Goal: Information Seeking & Learning: Learn about a topic

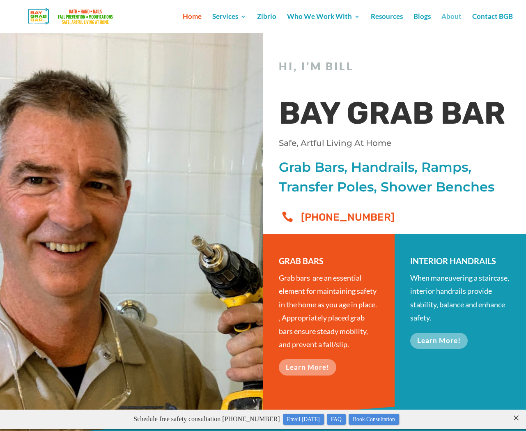
click at [455, 16] on link "About" at bounding box center [452, 23] width 20 height 19
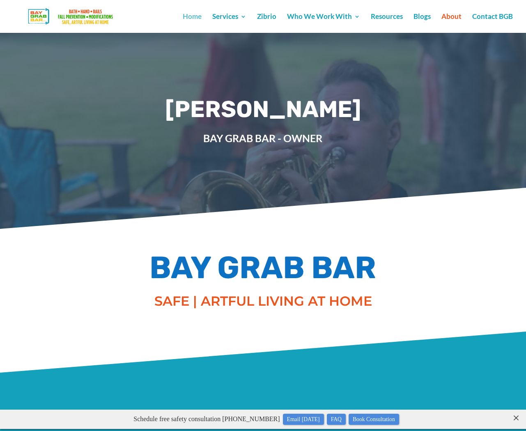
click at [197, 15] on link "Home" at bounding box center [192, 23] width 19 height 19
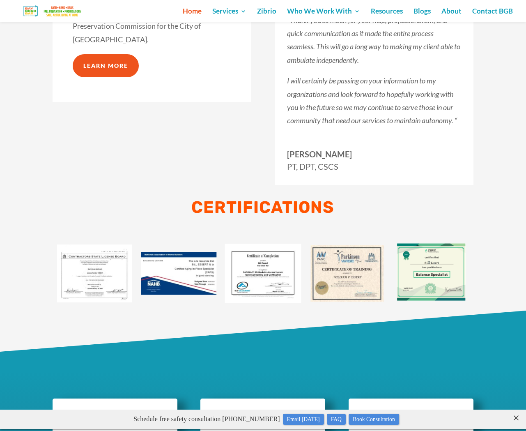
scroll to position [2213, 0]
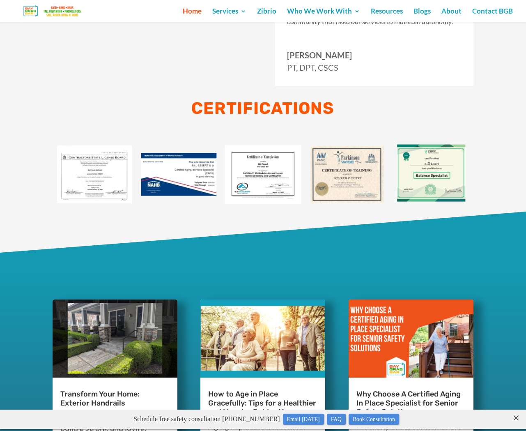
click at [88, 181] on img at bounding box center [95, 174] width 84 height 84
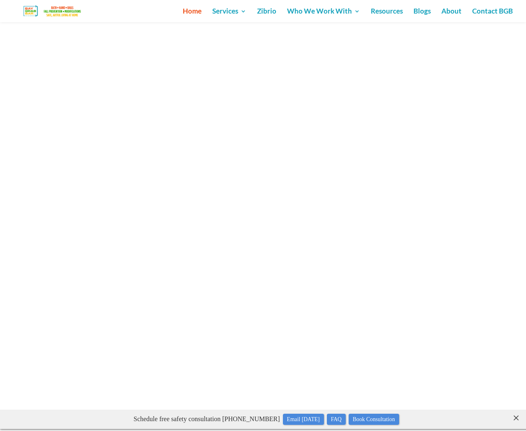
scroll to position [3468, 0]
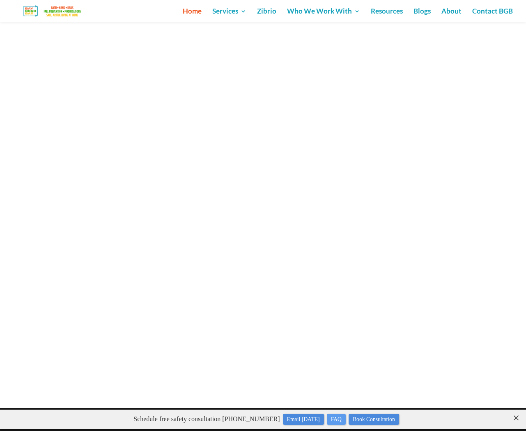
click at [343, 419] on link "FAQ" at bounding box center [336, 419] width 19 height 11
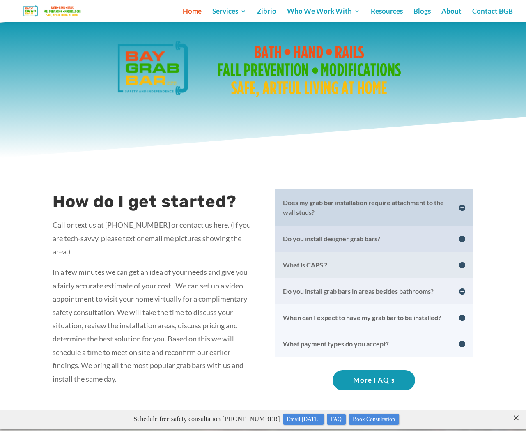
scroll to position [1319, 0]
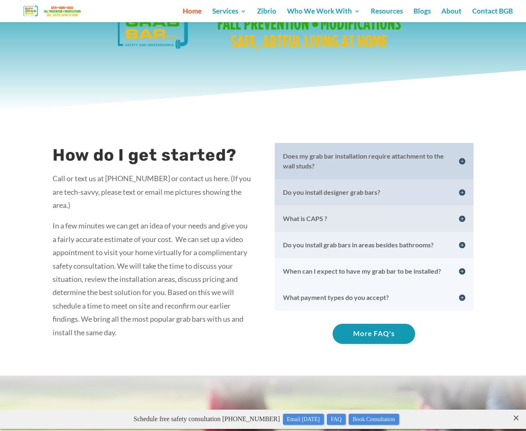
click at [463, 155] on h5 "Does my grab bar installation require attachment to the wall studs?" at bounding box center [374, 161] width 182 height 20
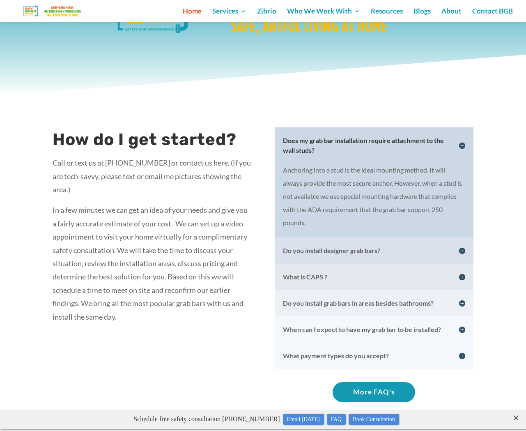
scroll to position [1351, 0]
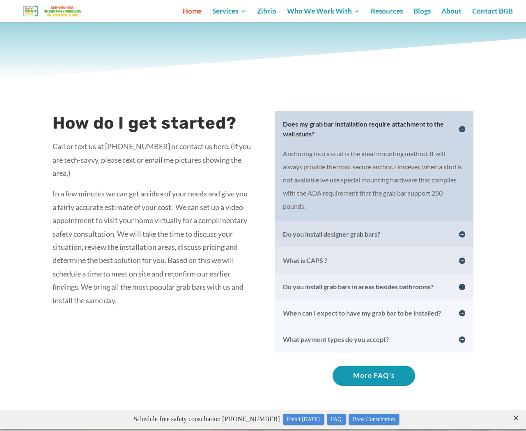
click at [351, 229] on h5 "Do you install designer grab bars?" at bounding box center [374, 234] width 182 height 10
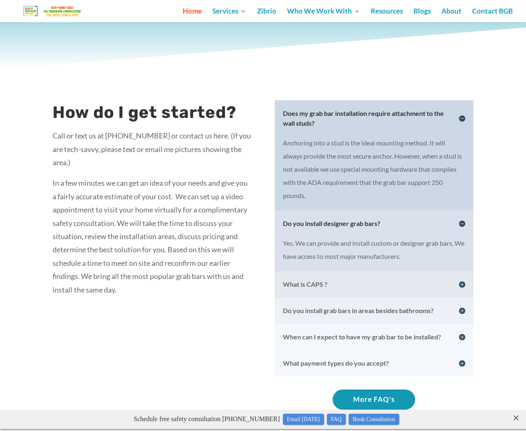
scroll to position [1377, 0]
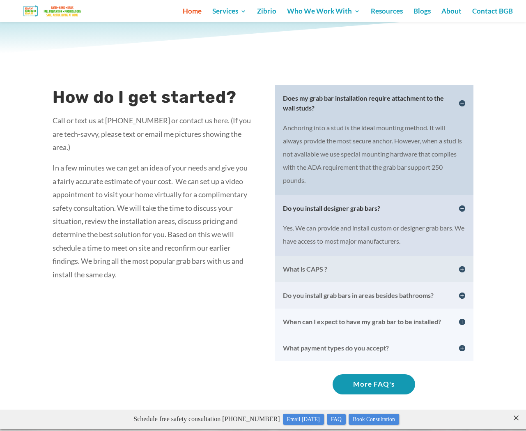
click at [328, 265] on h5 "What is CAPS ?" at bounding box center [374, 269] width 182 height 10
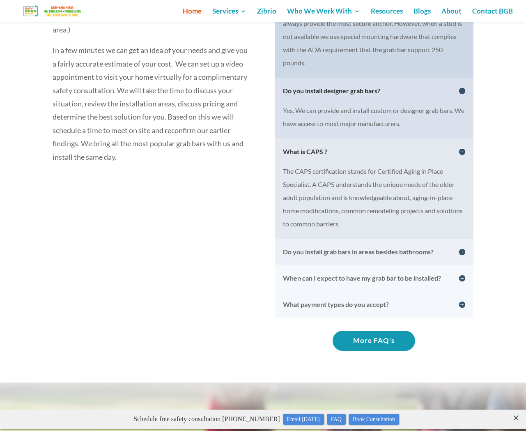
scroll to position [1513, 0]
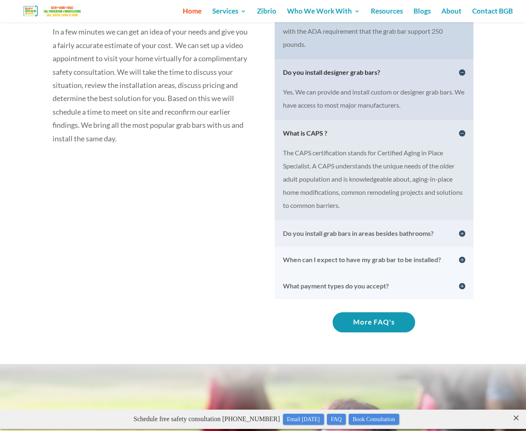
click at [376, 230] on h5 "Do you install grab bars in areas besides bathrooms?" at bounding box center [374, 233] width 182 height 10
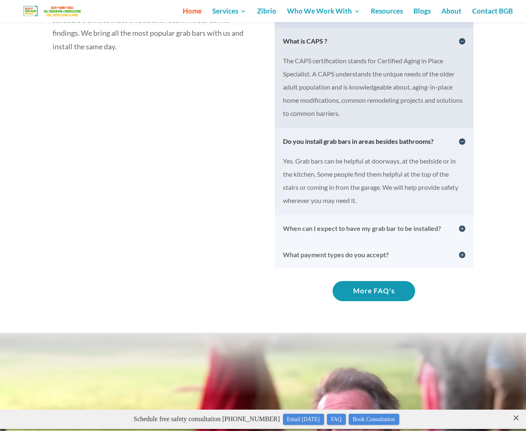
scroll to position [1672, 0]
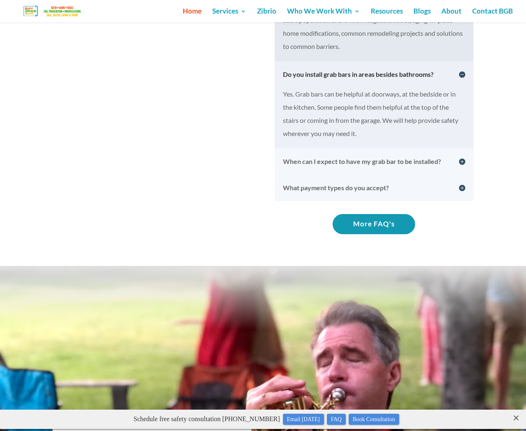
click at [356, 157] on h5 "When can I expect to have my grab bar to be installed?" at bounding box center [374, 162] width 182 height 10
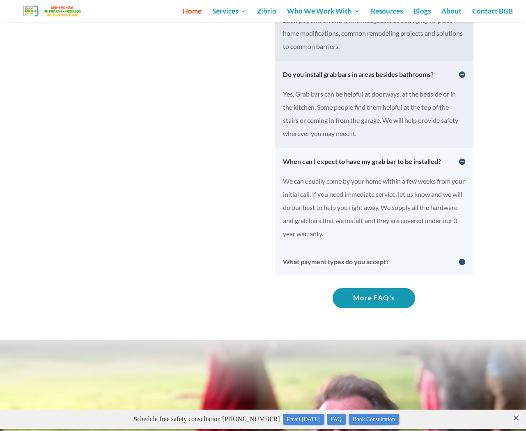
scroll to position [1681, 0]
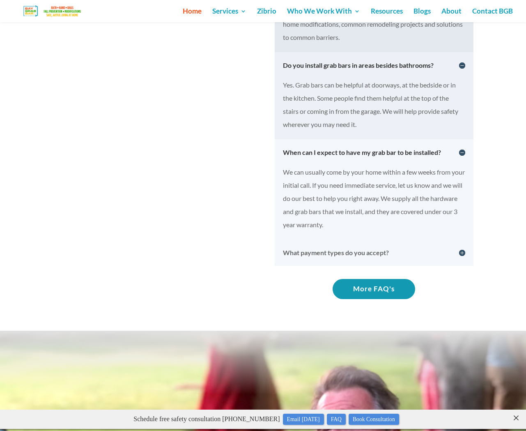
click at [318, 248] on h5 "What payment types do you accept?" at bounding box center [374, 253] width 182 height 10
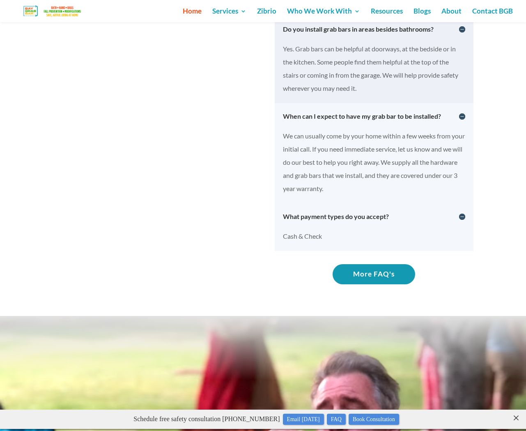
scroll to position [1751, 0]
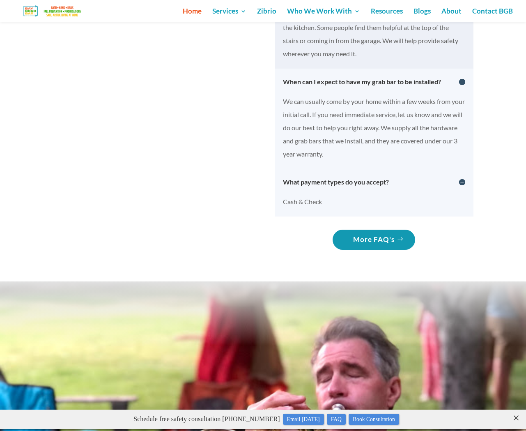
click at [370, 235] on link "More FAQ's" at bounding box center [374, 240] width 83 height 20
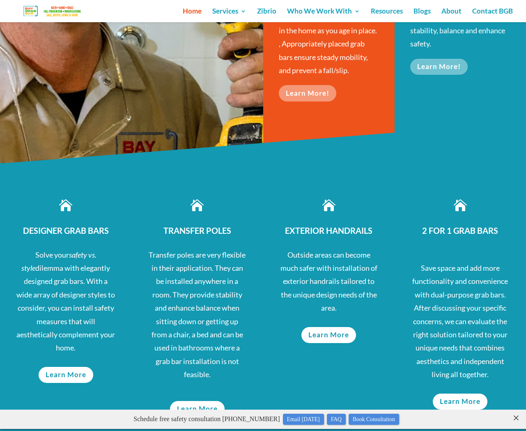
scroll to position [0, 0]
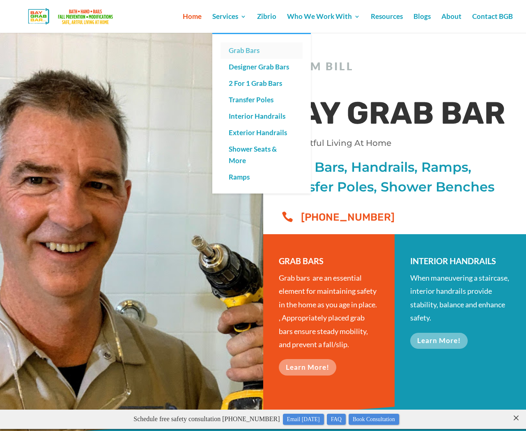
click at [243, 50] on link "Grab Bars" at bounding box center [262, 50] width 82 height 16
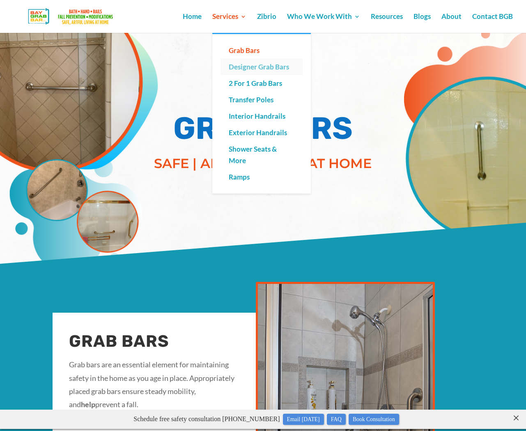
click at [242, 67] on link "Designer Grab Bars" at bounding box center [262, 67] width 82 height 16
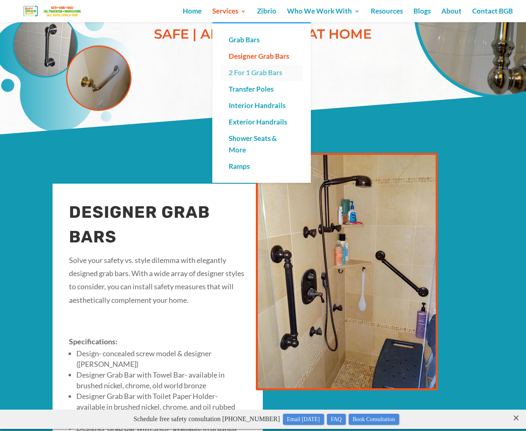
click at [240, 73] on link "2 For 1 Grab Bars" at bounding box center [262, 72] width 82 height 16
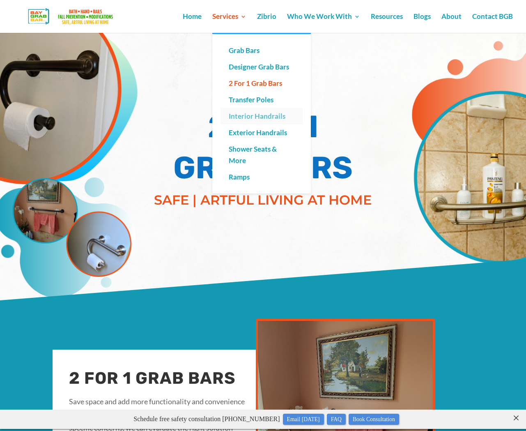
click at [245, 115] on link "Interior Handrails" at bounding box center [262, 116] width 82 height 16
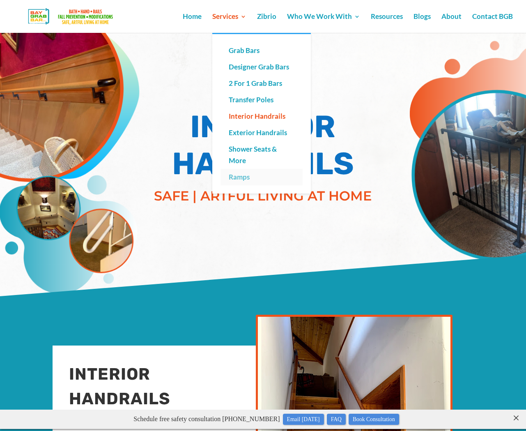
click at [248, 177] on link "Ramps" at bounding box center [262, 177] width 82 height 16
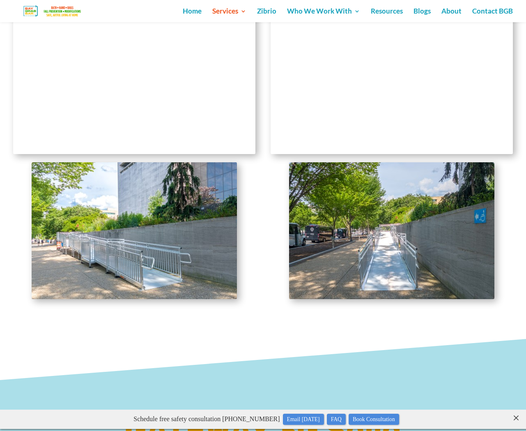
scroll to position [1823, 0]
